Goal: Task Accomplishment & Management: Use online tool/utility

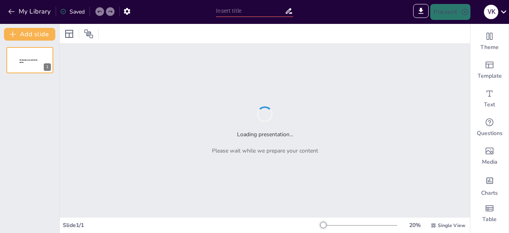
type input "Фізичні принципи безпеки: Застосування знань у діяльності МНС"
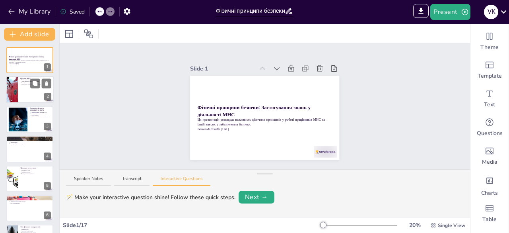
click at [21, 92] on div at bounding box center [30, 89] width 48 height 27
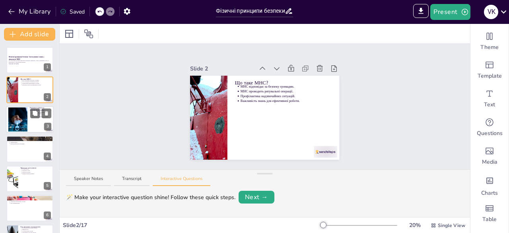
click at [22, 117] on div at bounding box center [17, 119] width 43 height 24
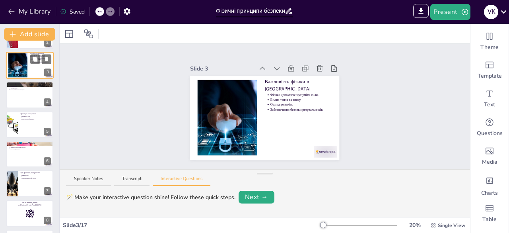
scroll to position [119, 0]
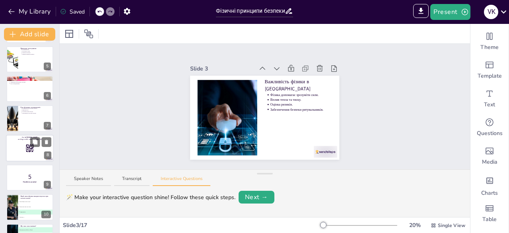
click at [19, 146] on div at bounding box center [30, 147] width 48 height 27
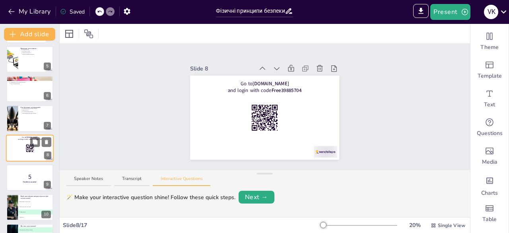
scroll to position [130, 0]
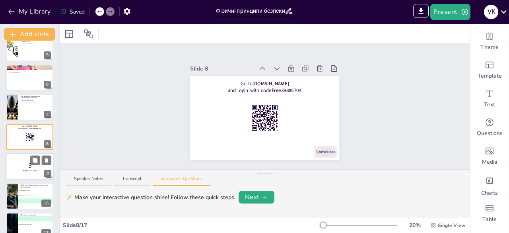
click at [22, 174] on div at bounding box center [30, 166] width 48 height 27
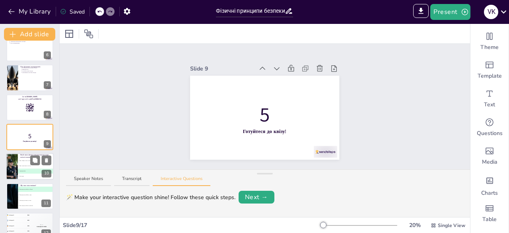
click at [17, 170] on div at bounding box center [12, 166] width 41 height 27
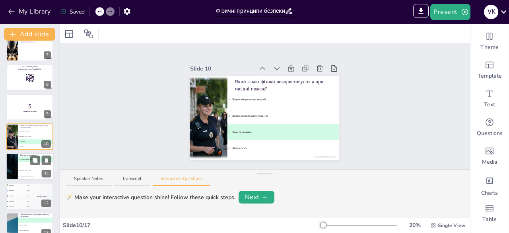
click at [22, 173] on li "C Сила, що діє тільки на літаки" at bounding box center [36, 170] width 36 height 6
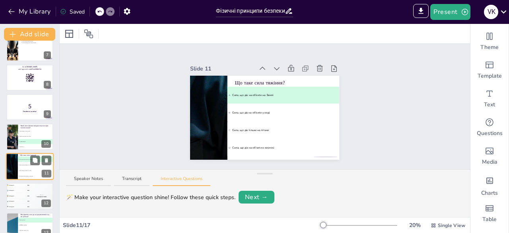
scroll to position [219, 0]
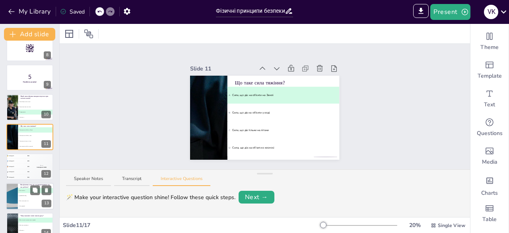
click at [22, 185] on p "Яка фізична сила діє на рятувальників під час роботи?" at bounding box center [35, 185] width 31 height 4
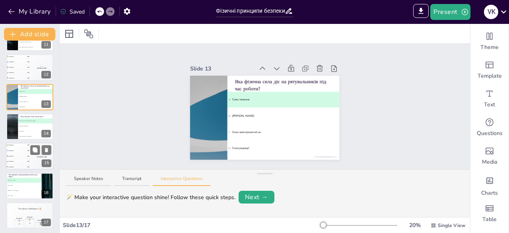
click at [18, 161] on div "4 Participant 4 200" at bounding box center [18, 161] width 24 height 5
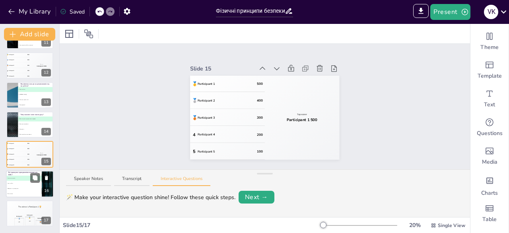
click at [19, 179] on li "A Теплота та енергія" at bounding box center [24, 177] width 36 height 5
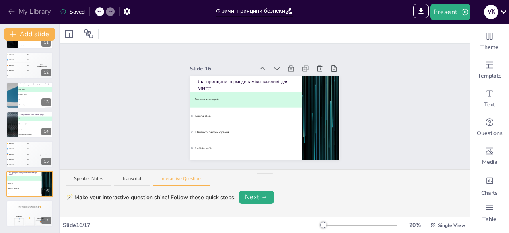
click at [6, 13] on button "My Library" at bounding box center [30, 11] width 48 height 13
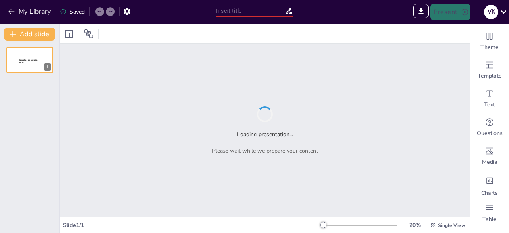
type input "Sendsteps presentation"
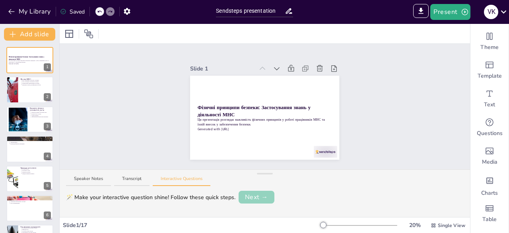
click at [263, 195] on button "Next →" at bounding box center [257, 197] width 36 height 13
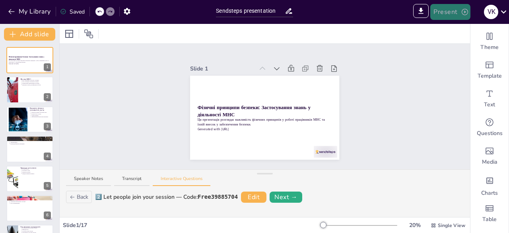
click at [452, 14] on button "Present" at bounding box center [450, 12] width 40 height 16
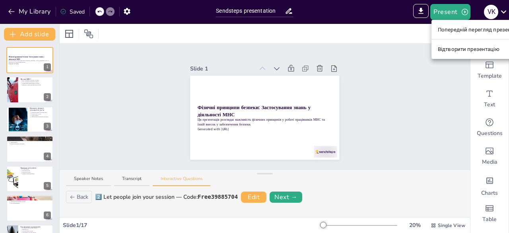
click at [453, 48] on font "Відтворити презентацію" at bounding box center [469, 49] width 62 height 6
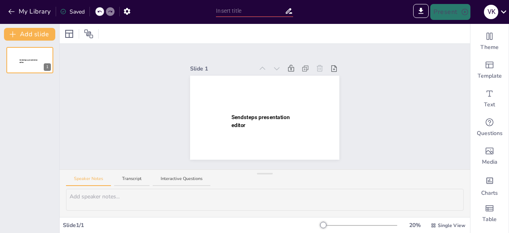
type input "Sendsteps presentation"
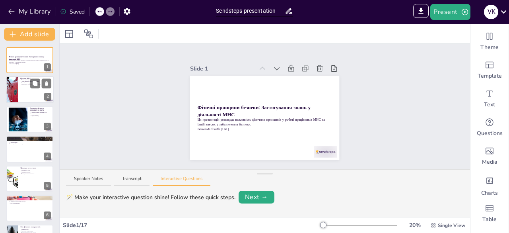
click at [22, 90] on div at bounding box center [30, 89] width 48 height 27
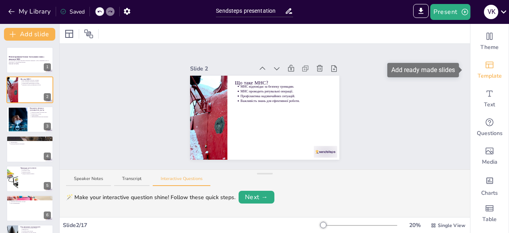
click at [487, 72] on span "Template" at bounding box center [490, 76] width 24 height 8
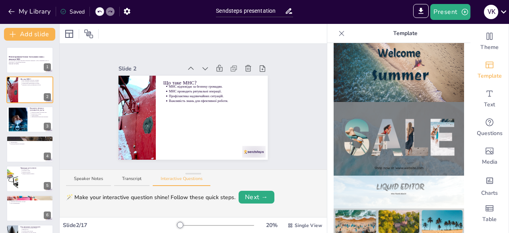
scroll to position [318, 0]
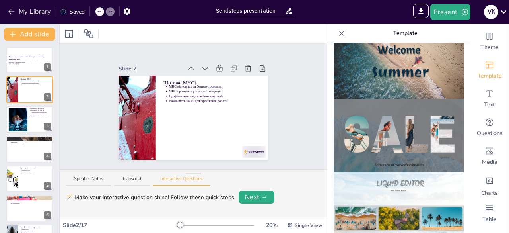
click at [431, 72] on img at bounding box center [399, 62] width 130 height 74
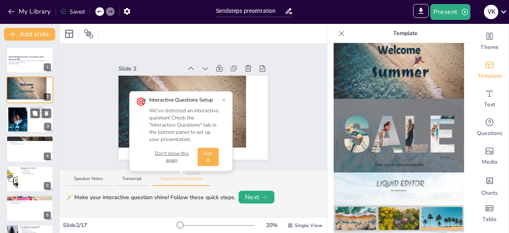
click at [25, 121] on div at bounding box center [17, 119] width 43 height 24
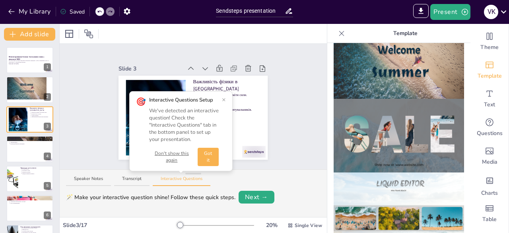
click at [225, 100] on button "×" at bounding box center [224, 99] width 4 height 6
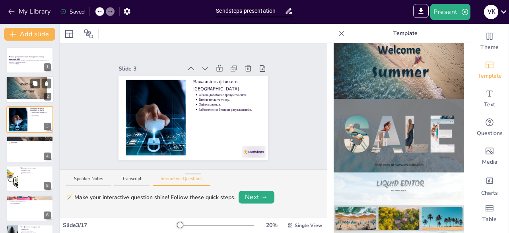
scroll to position [40, 0]
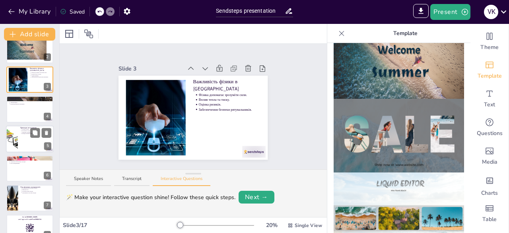
click at [22, 143] on div at bounding box center [30, 138] width 48 height 27
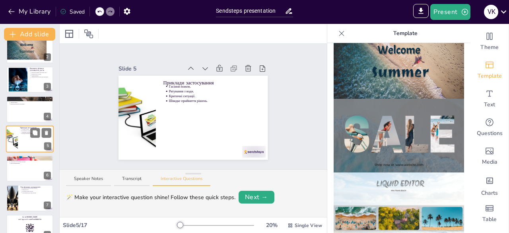
scroll to position [42, 0]
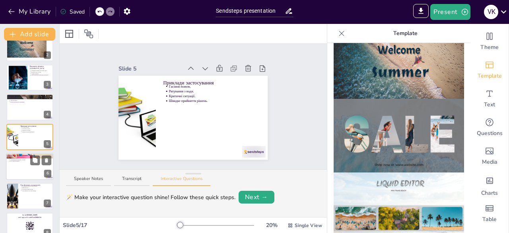
click at [29, 176] on div at bounding box center [30, 166] width 48 height 27
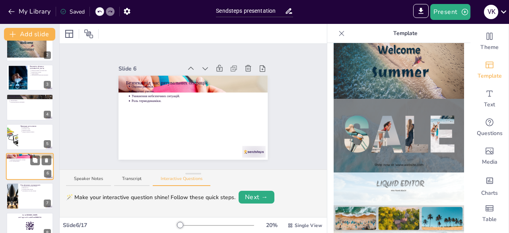
scroll to position [71, 0]
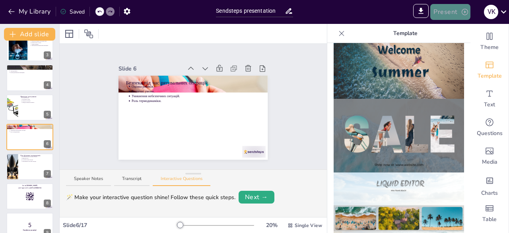
click at [456, 11] on button "Present" at bounding box center [450, 12] width 40 height 16
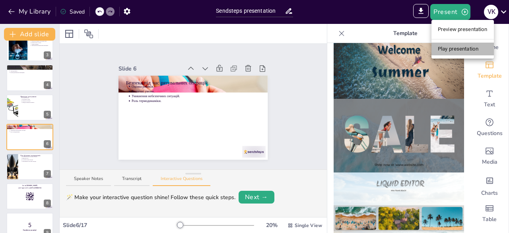
click at [446, 44] on li "Play presentation" at bounding box center [463, 49] width 62 height 13
